Goal: Transaction & Acquisition: Purchase product/service

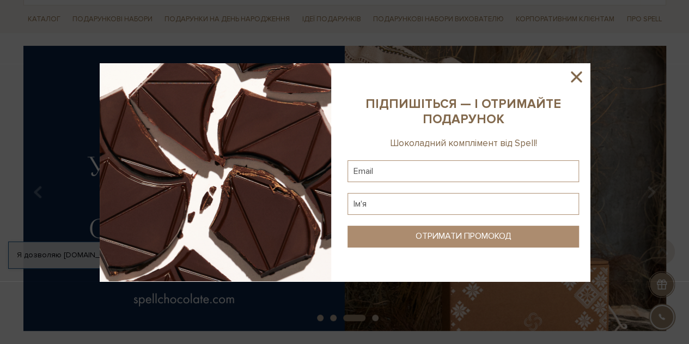
scroll to position [74, 0]
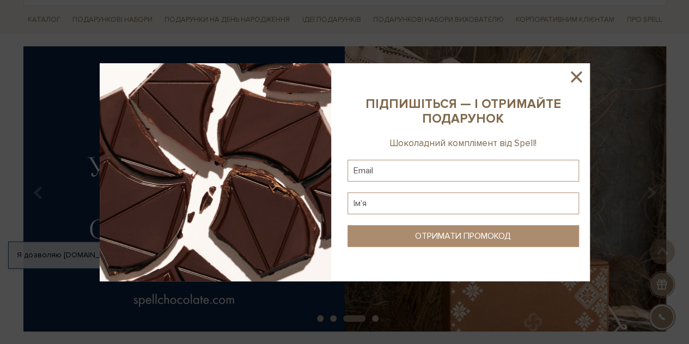
click at [577, 74] on icon at bounding box center [576, 77] width 19 height 19
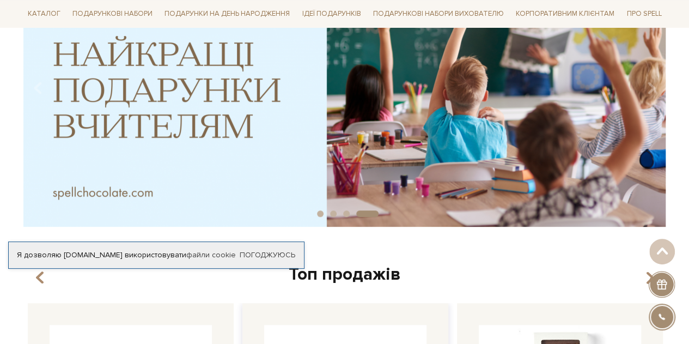
scroll to position [0, 0]
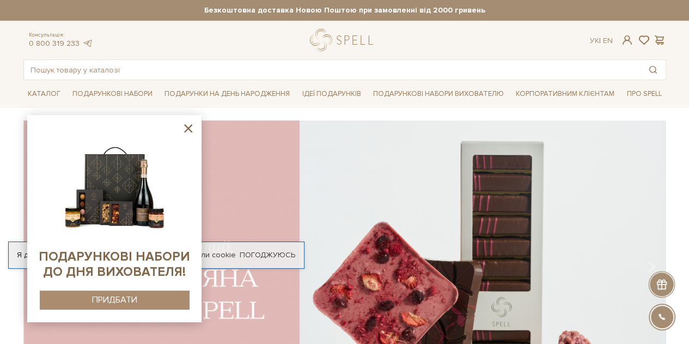
click at [190, 128] on icon at bounding box center [188, 128] width 14 height 14
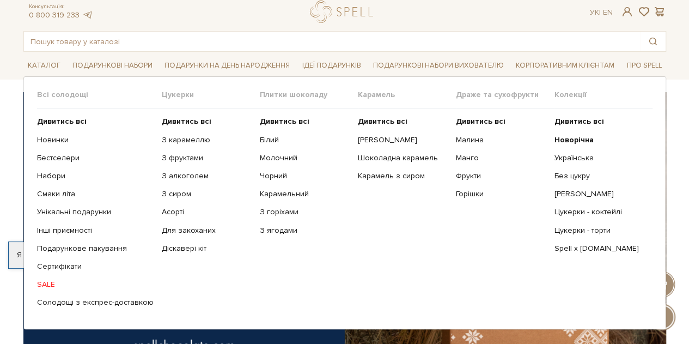
scroll to position [29, 0]
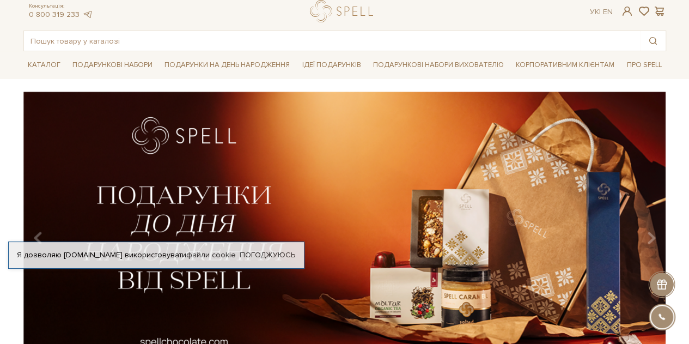
click at [0, 156] on div "slide 2 of 4" at bounding box center [344, 230] width 689 height 277
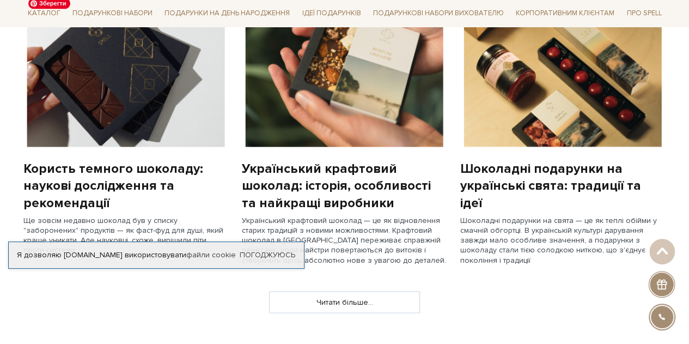
scroll to position [898, 0]
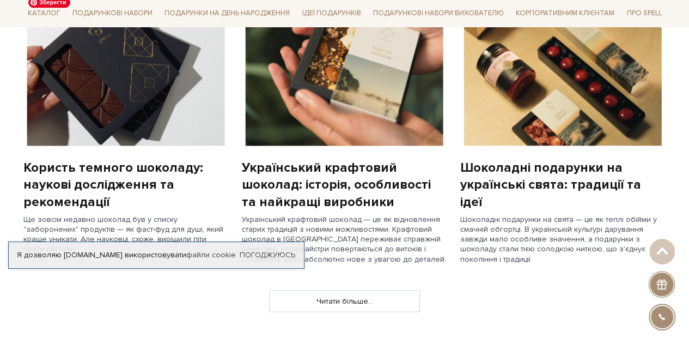
click at [143, 46] on img at bounding box center [125, 68] width 205 height 154
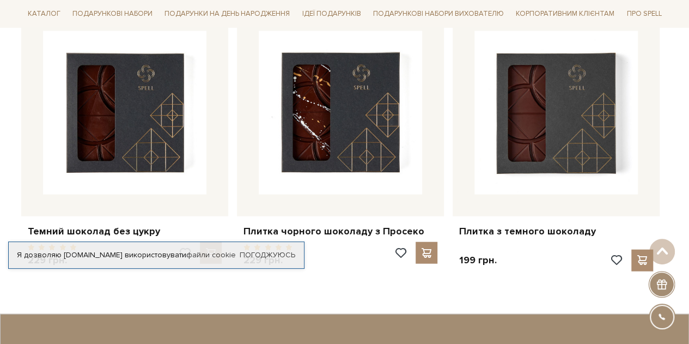
scroll to position [3243, 0]
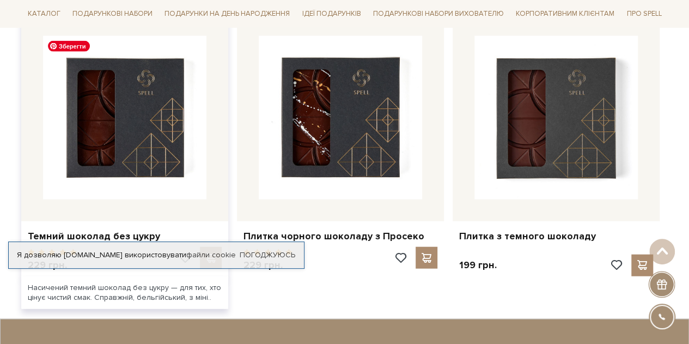
click at [156, 153] on img at bounding box center [124, 117] width 163 height 163
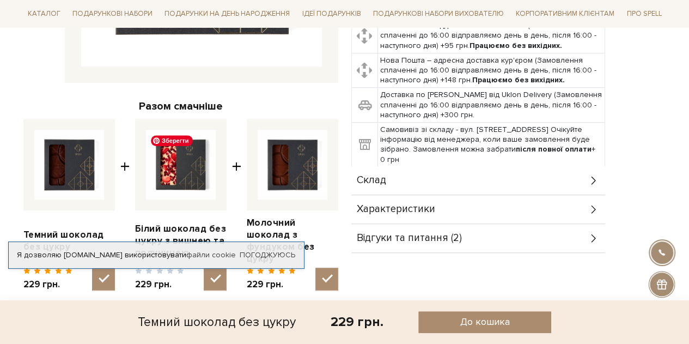
scroll to position [333, 0]
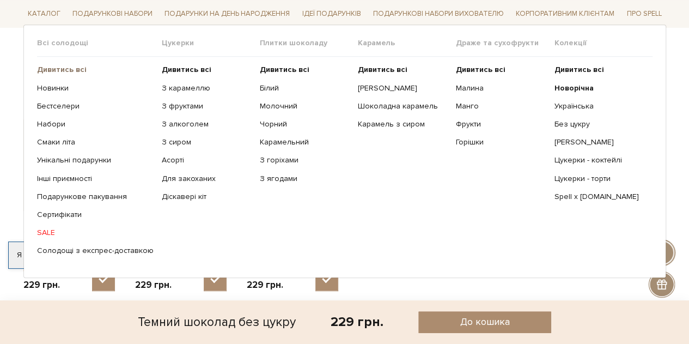
click at [51, 72] on b "Дивитись всі" at bounding box center [62, 69] width 50 height 9
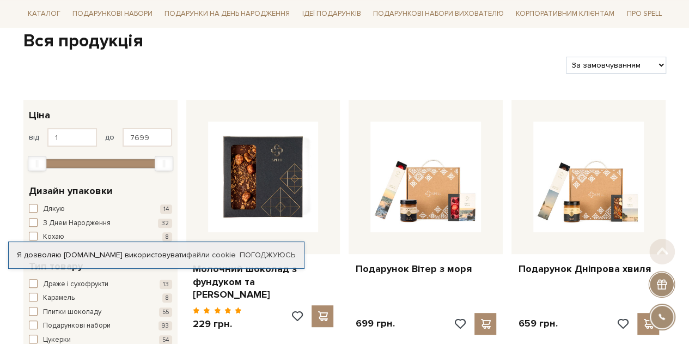
scroll to position [112, 0]
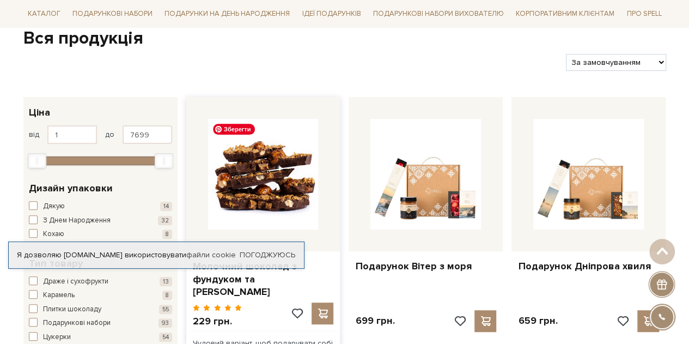
click at [262, 181] on img at bounding box center [263, 174] width 111 height 111
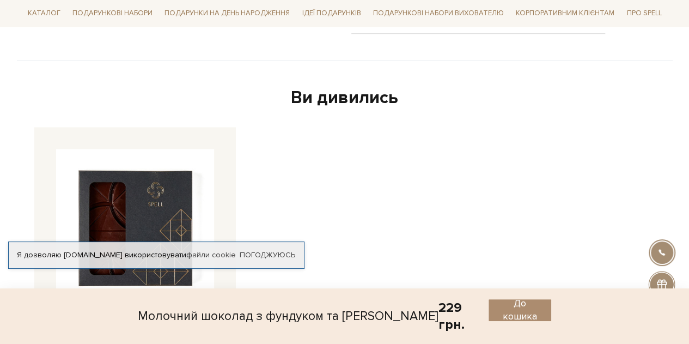
scroll to position [739, 0]
